Goal: Information Seeking & Learning: Find specific page/section

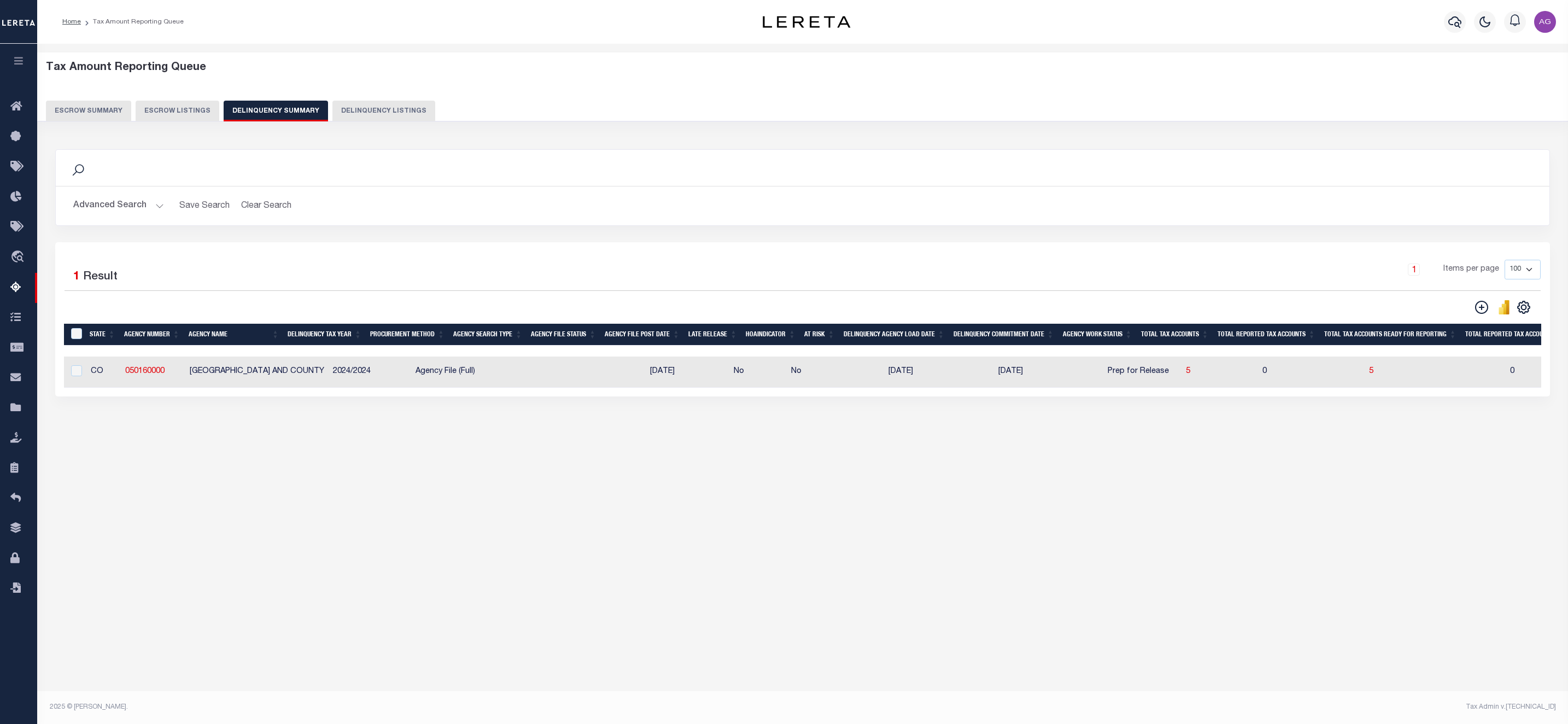
select select "100"
click at [125, 208] on button "Advanced Search" at bounding box center [119, 206] width 91 height 22
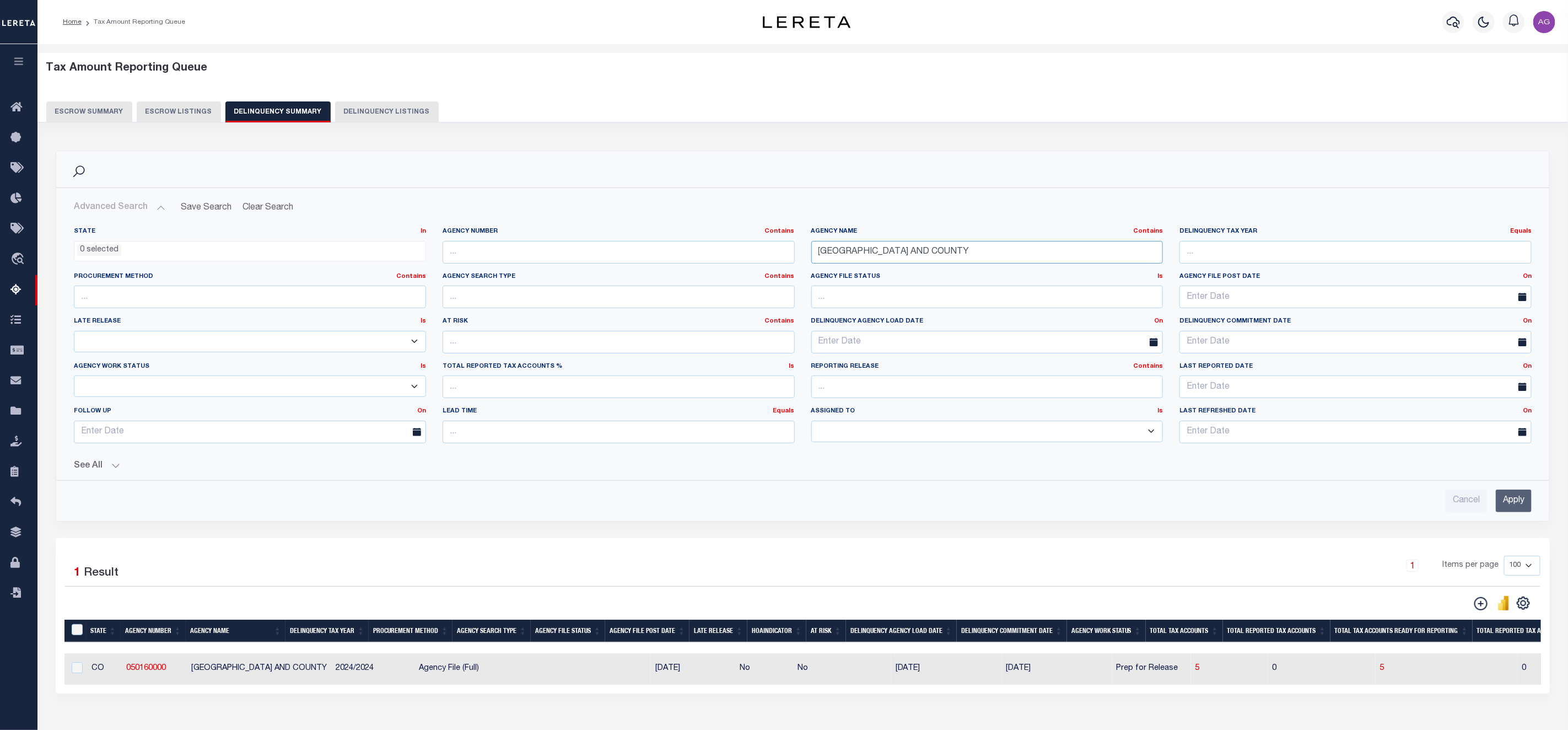
click at [939, 249] on input "[GEOGRAPHIC_DATA] AND COUNTY" at bounding box center [987, 252] width 352 height 23
paste input "SUFFOLK CI"
click at [1519, 508] on input "Apply" at bounding box center [1513, 500] width 36 height 23
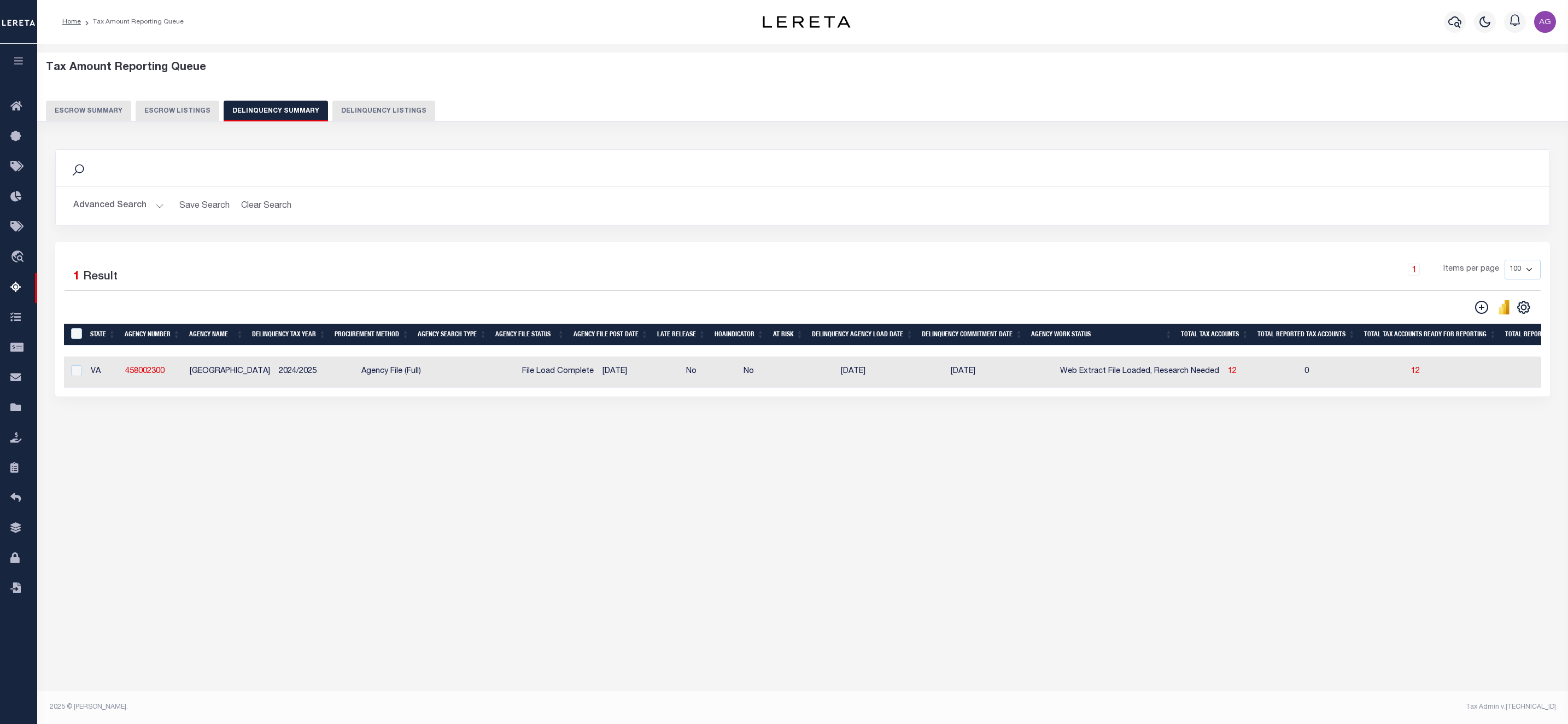
click at [117, 200] on button "Advanced Search" at bounding box center [119, 206] width 91 height 22
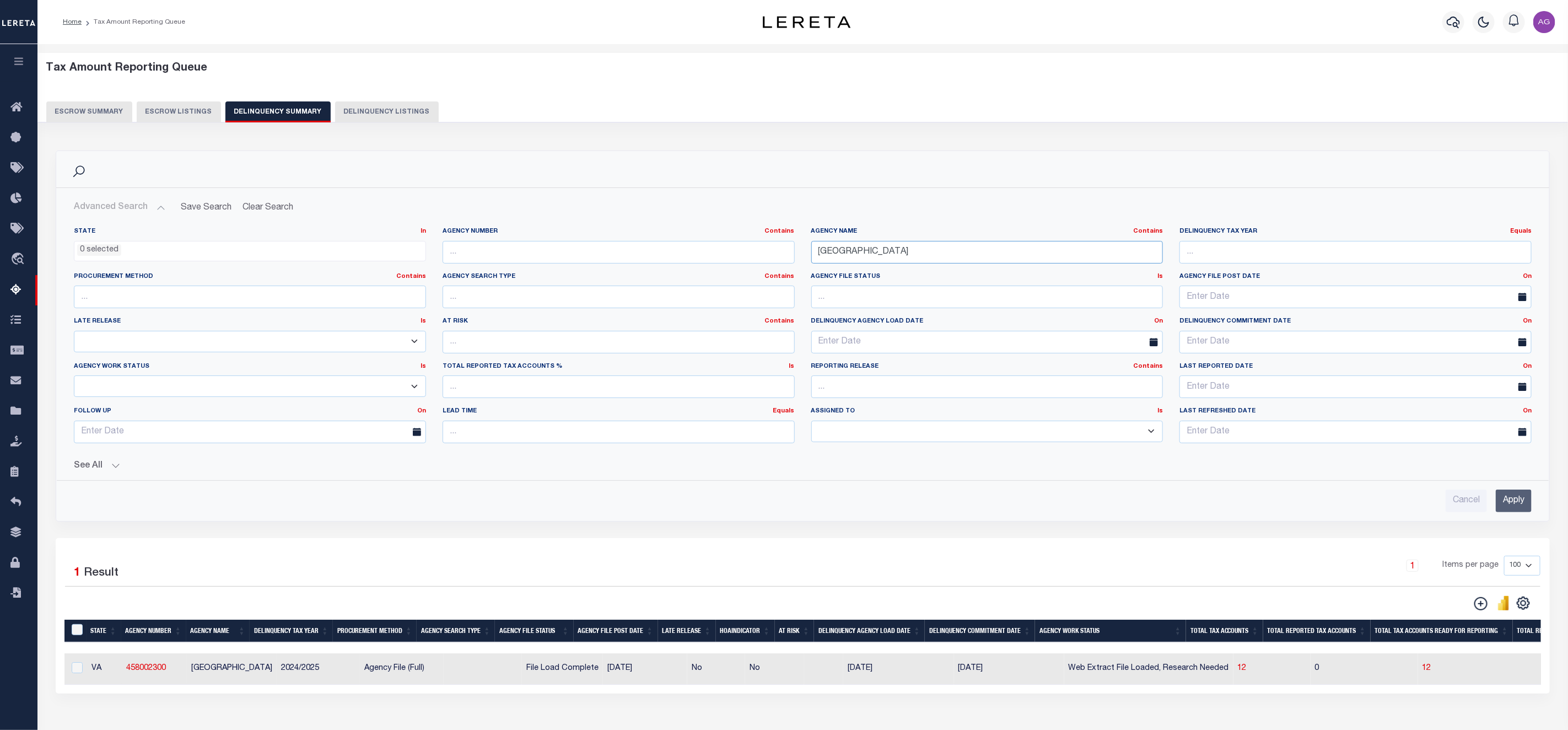
click at [921, 248] on input "[GEOGRAPHIC_DATA]" at bounding box center [987, 252] width 352 height 23
paste input "[GEOGRAPHIC_DATA]"
click at [1509, 505] on input "Apply" at bounding box center [1513, 500] width 36 height 23
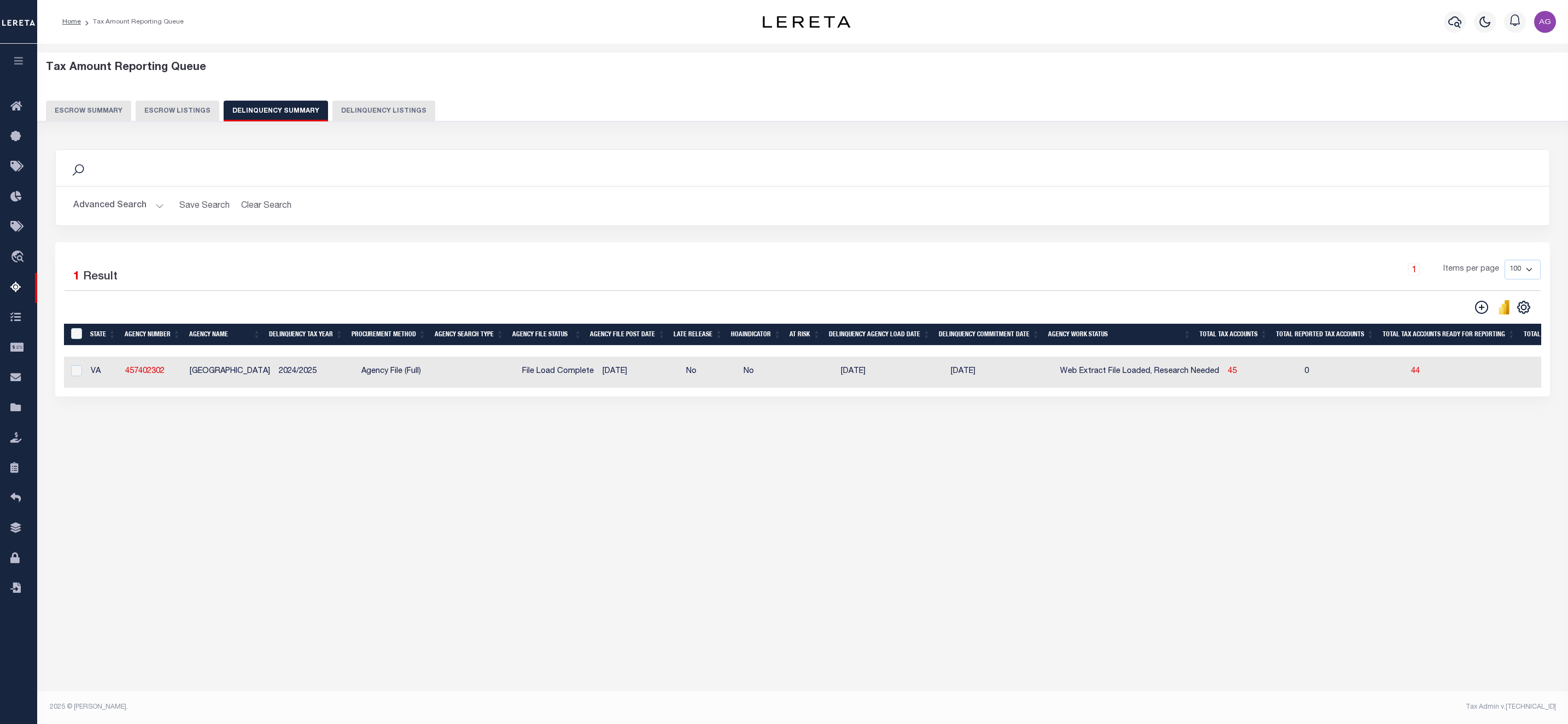
click at [123, 211] on button "Advanced Search" at bounding box center [119, 206] width 91 height 22
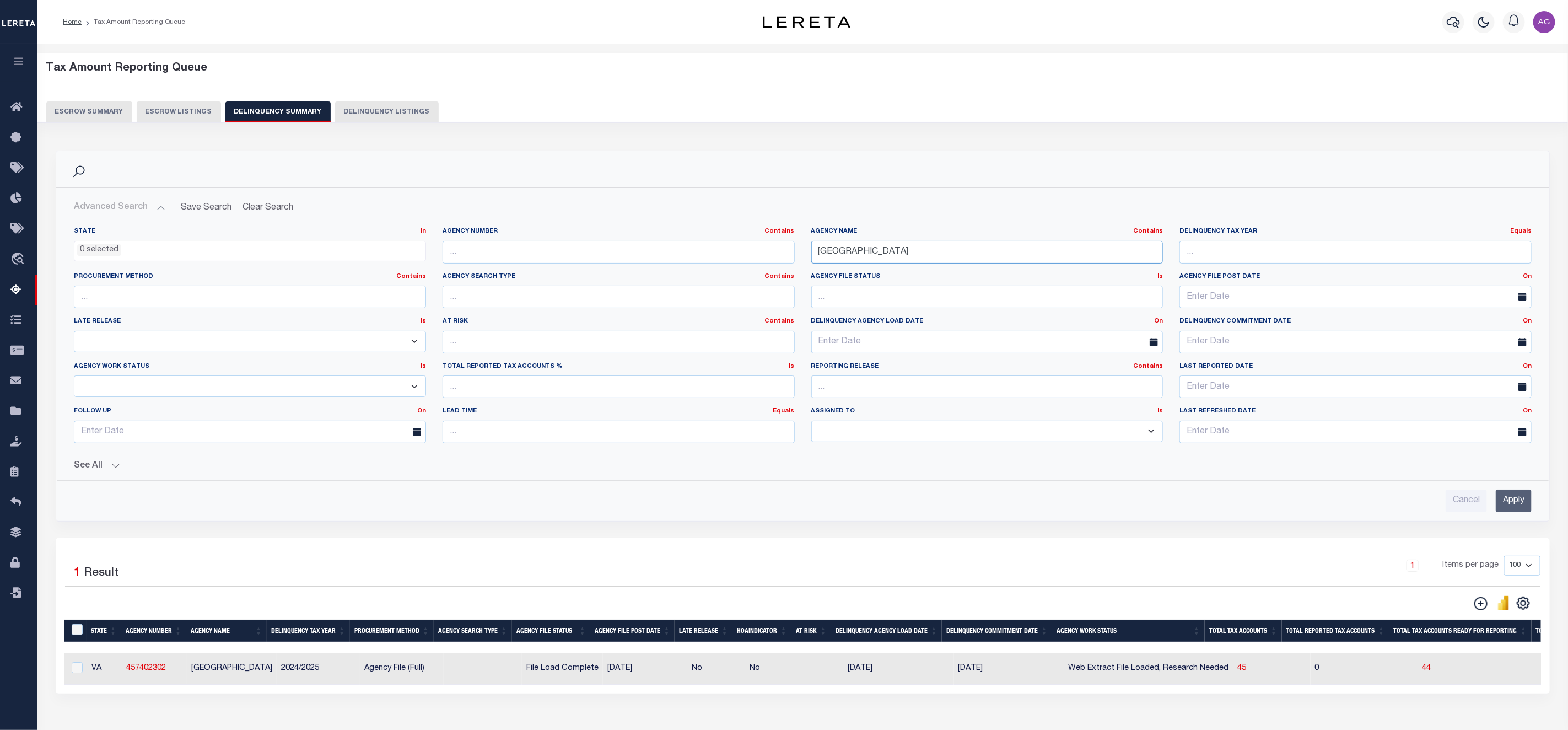
drag, startPoint x: 928, startPoint y: 254, endPoint x: 755, endPoint y: 260, distance: 173.1
click at [755, 260] on div "State In In AK AL AR AZ CA CO CT DC DE FL GA GU HI IA ID IL IN KS [GEOGRAPHIC_D…" at bounding box center [803, 339] width 1474 height 225
paste input "ALAMEDA COUN"
type input "[GEOGRAPHIC_DATA]"
click at [1518, 505] on input "Apply" at bounding box center [1513, 500] width 36 height 23
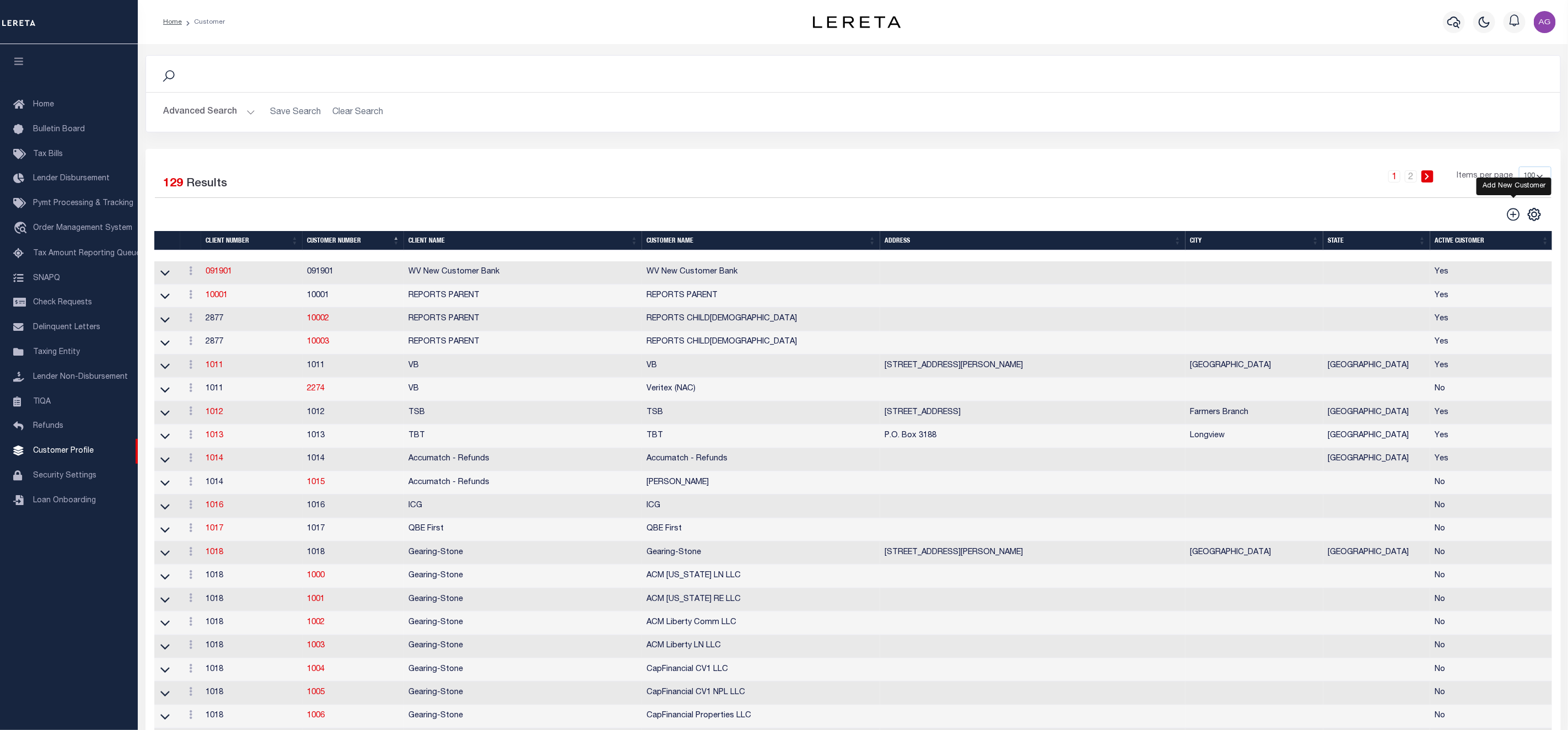
click at [1512, 217] on icon at bounding box center [1513, 214] width 15 height 15
type input "0"
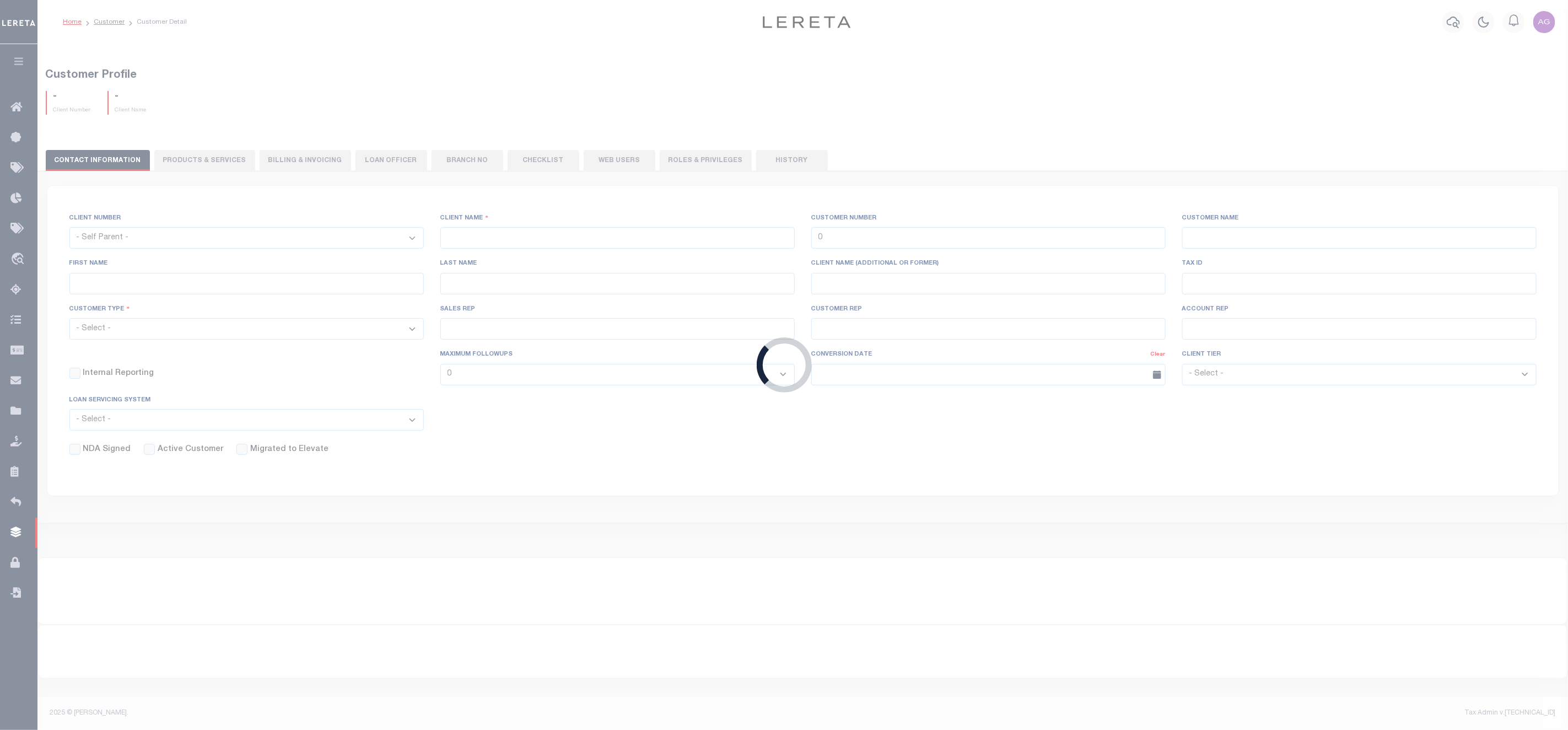
checkbox input "false"
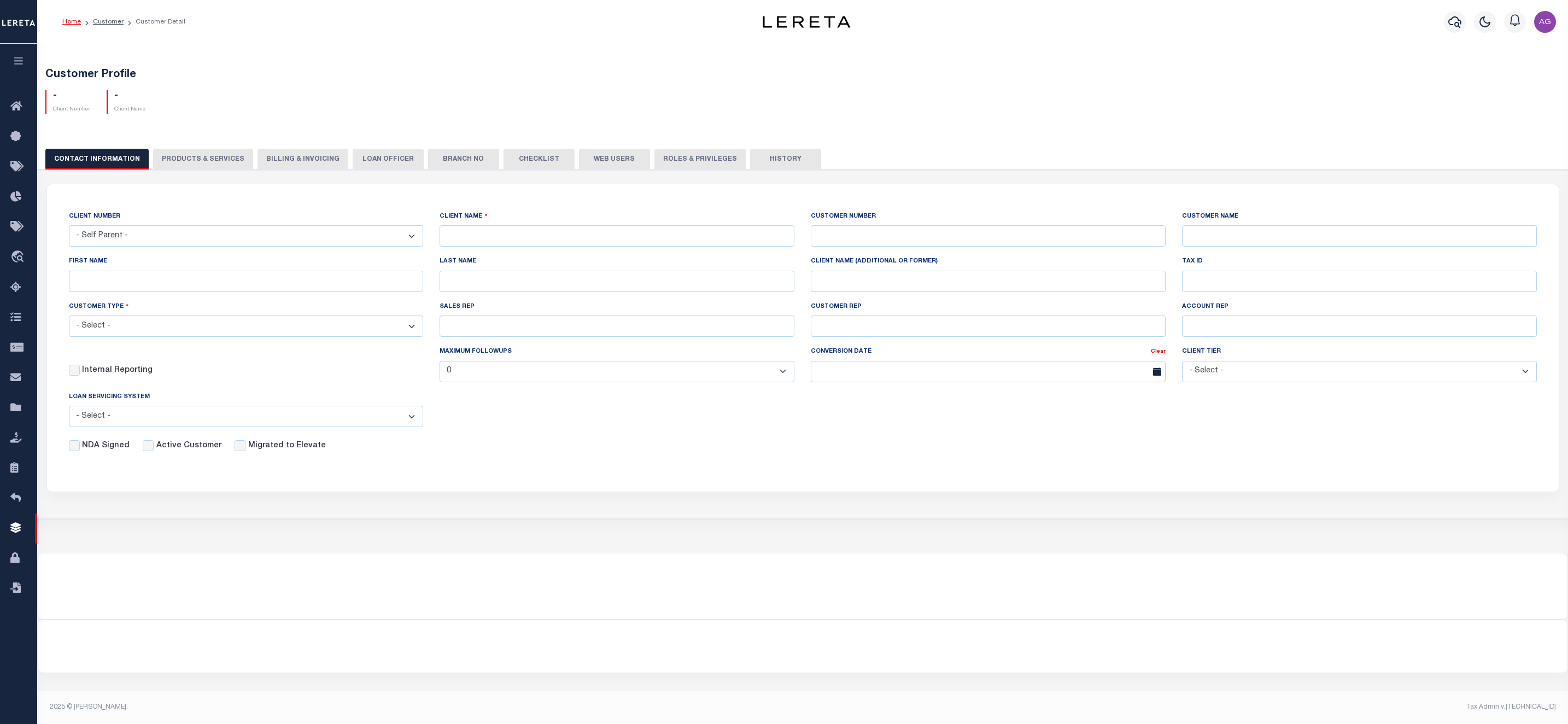
click at [255, 239] on select "- Self Parent - 091901 10001 1011 1012 1013 1014 1016 1017 1018 101814 101862 1…" at bounding box center [247, 236] width 355 height 22
click at [390, 237] on select "- Self Parent - 091901 10001 1011 1012 1013 1014 1016 1017 1018 101814 101862 1…" at bounding box center [247, 236] width 355 height 22
